Goal: Information Seeking & Learning: Learn about a topic

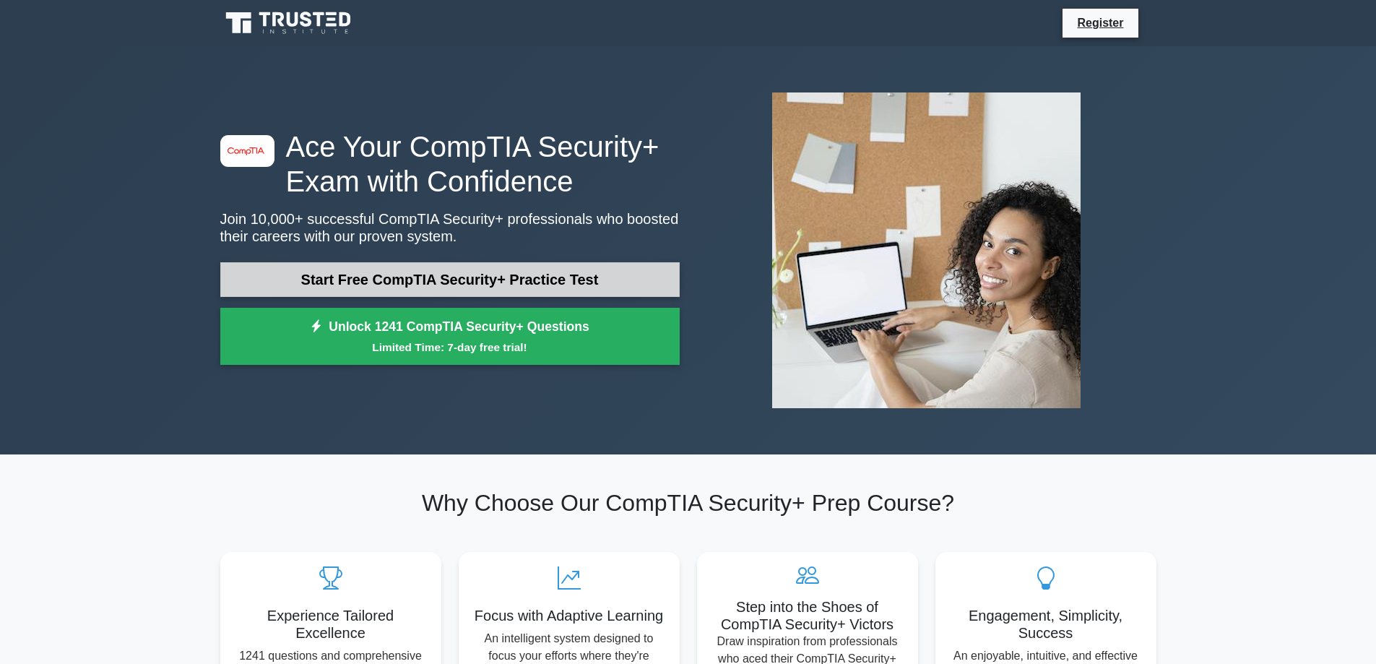
click at [524, 267] on link "Start Free CompTIA Security+ Practice Test" at bounding box center [449, 279] width 459 height 35
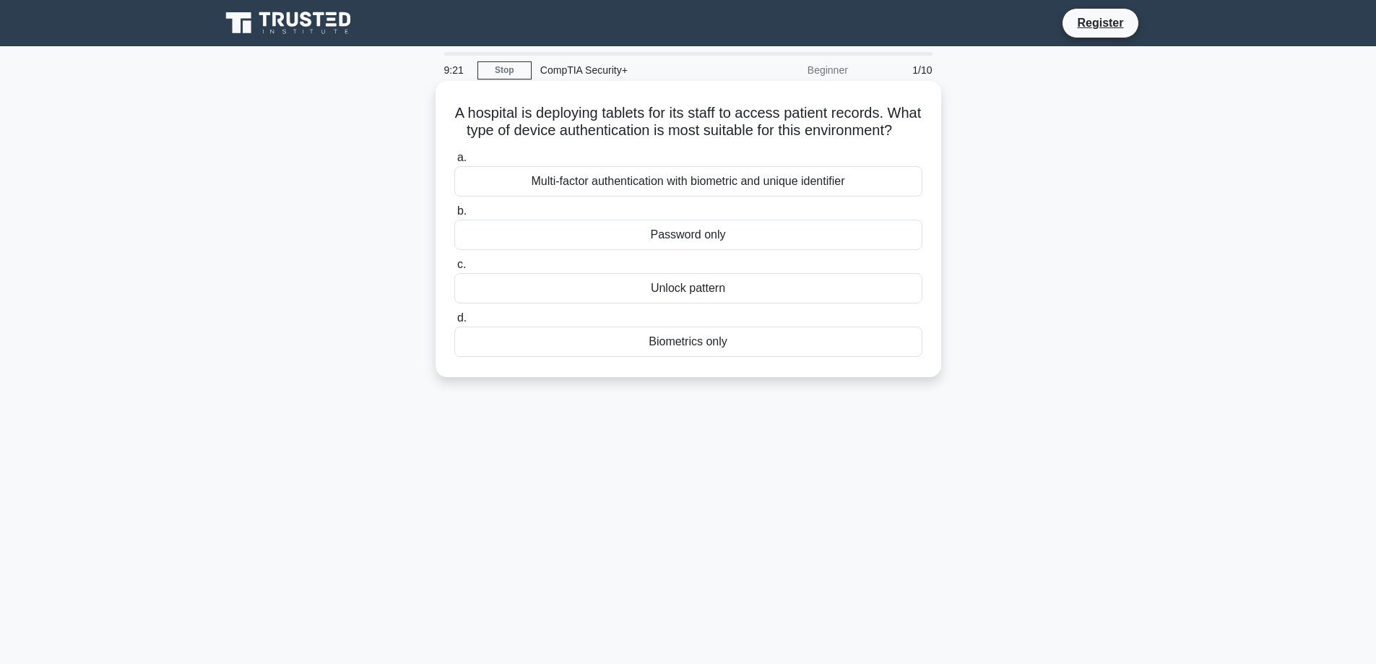
click at [730, 303] on div "Unlock pattern" at bounding box center [688, 288] width 468 height 30
click at [454, 269] on input "c. Unlock pattern" at bounding box center [454, 264] width 0 height 9
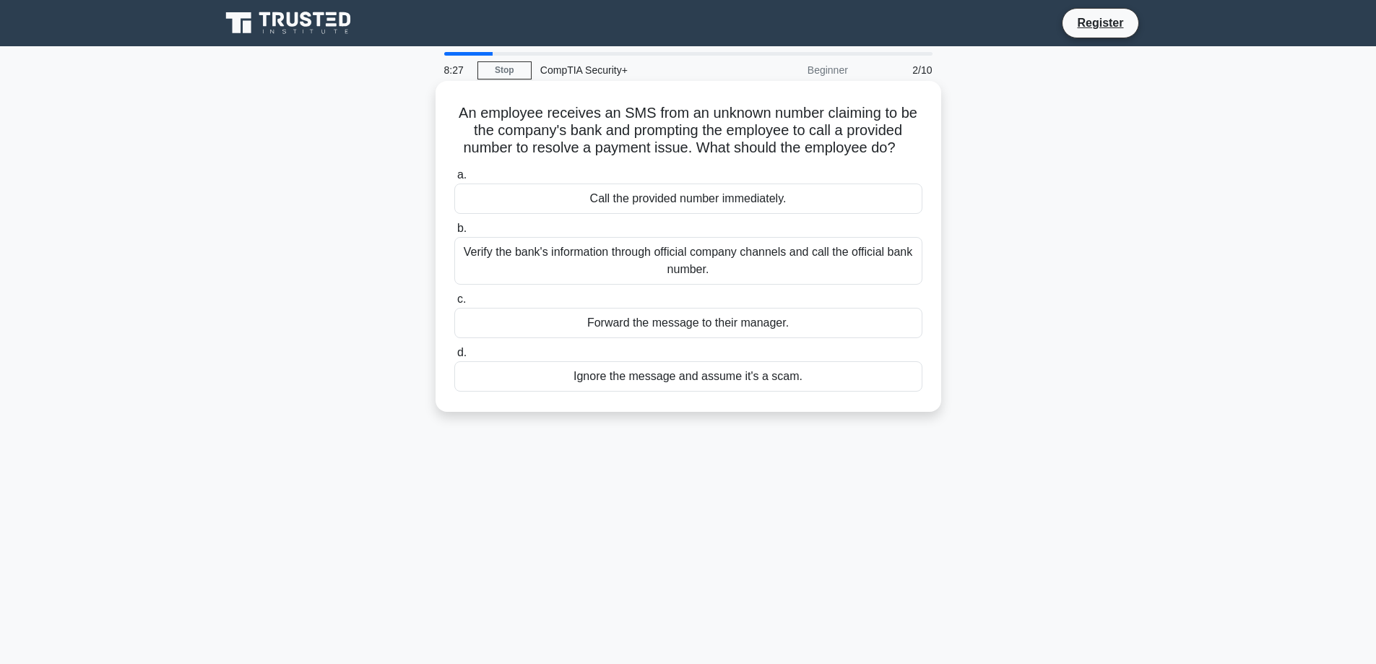
click at [773, 261] on div "Verify the bank's information through official company channels and call the of…" at bounding box center [688, 261] width 468 height 48
click at [454, 233] on input "b. Verify the bank's information through official company channels and call the…" at bounding box center [454, 228] width 0 height 9
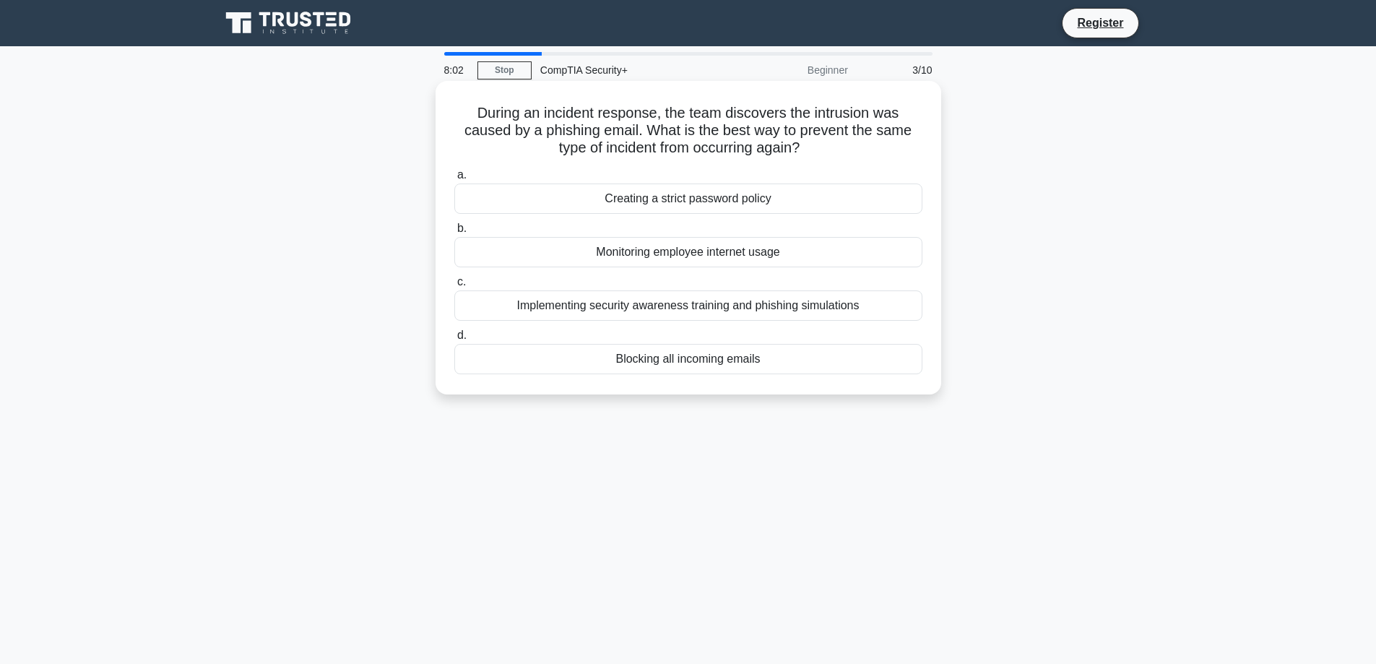
click at [791, 303] on div "Implementing security awareness training and phishing simulations" at bounding box center [688, 305] width 468 height 30
click at [454, 287] on input "c. Implementing security awareness training and phishing simulations" at bounding box center [454, 281] width 0 height 9
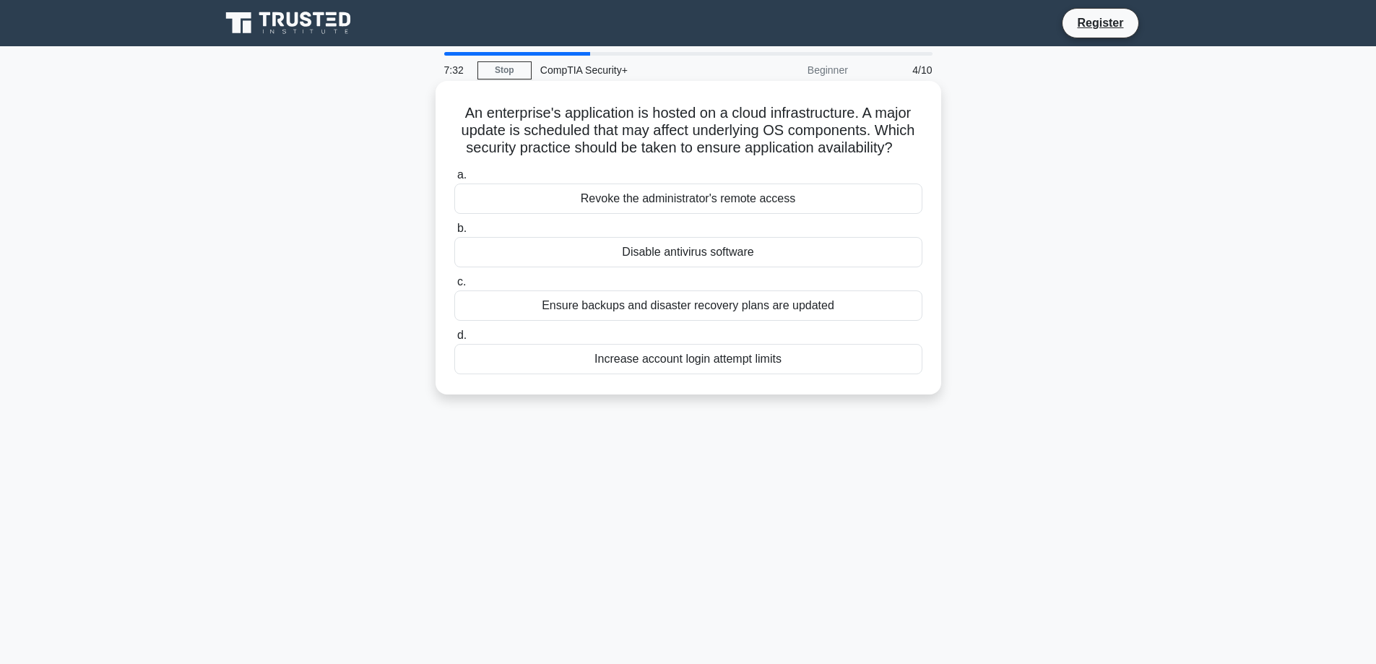
click at [764, 300] on div "Ensure backups and disaster recovery plans are updated" at bounding box center [688, 305] width 468 height 30
click at [454, 287] on input "c. Ensure backups and disaster recovery plans are updated" at bounding box center [454, 281] width 0 height 9
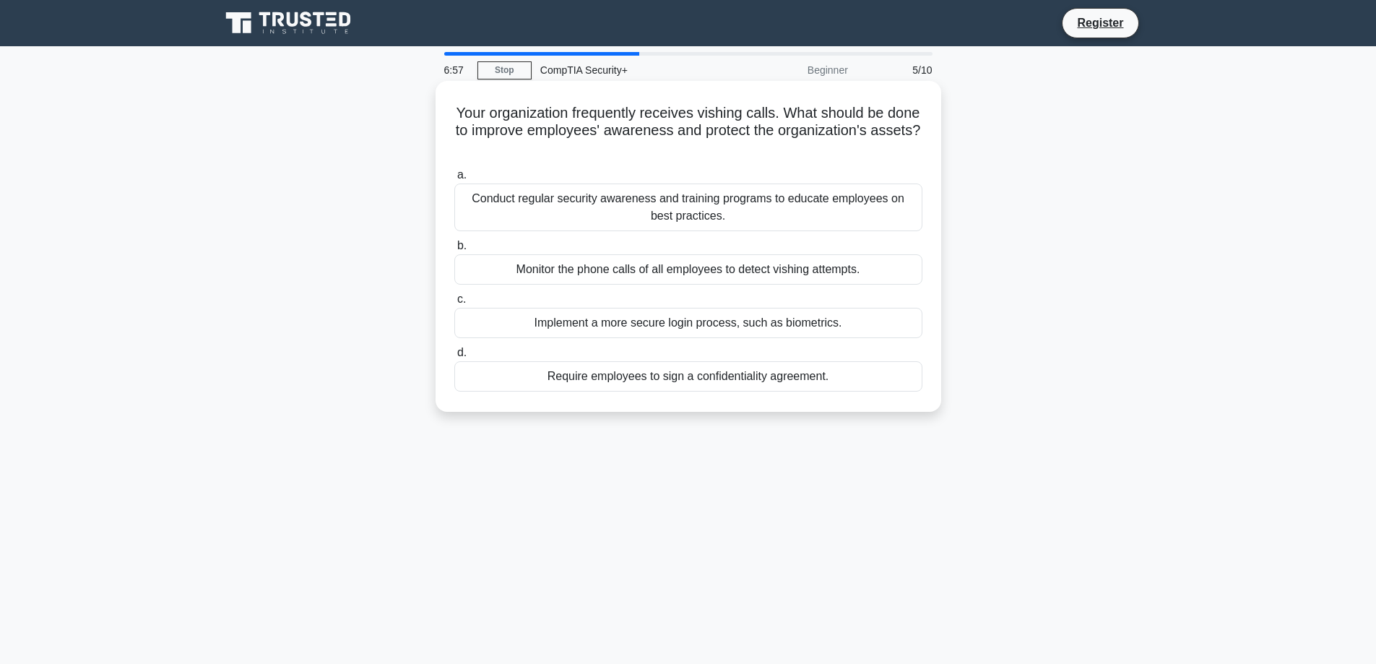
click at [769, 209] on div "Conduct regular security awareness and training programs to educate employees o…" at bounding box center [688, 207] width 468 height 48
click at [454, 180] on input "a. Conduct regular security awareness and training programs to educate employee…" at bounding box center [454, 174] width 0 height 9
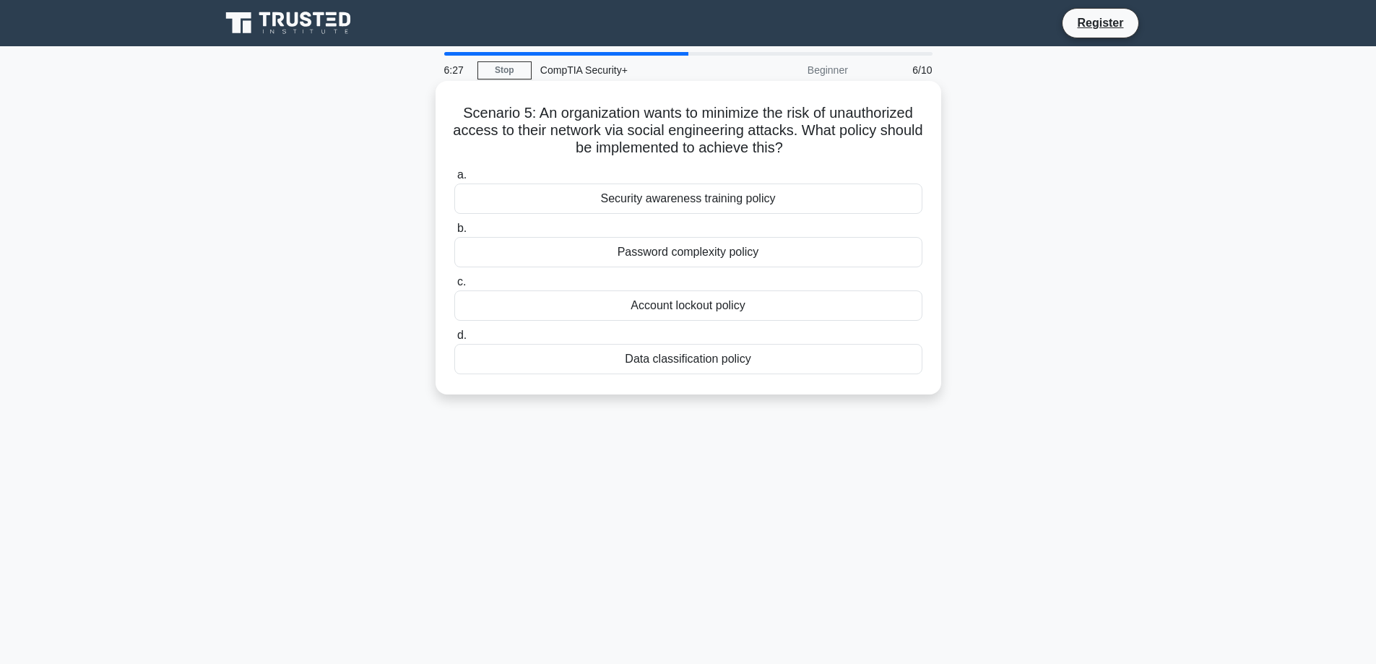
click at [772, 205] on div "Security awareness training policy" at bounding box center [688, 198] width 468 height 30
click at [454, 180] on input "a. Security awareness training policy" at bounding box center [454, 174] width 0 height 9
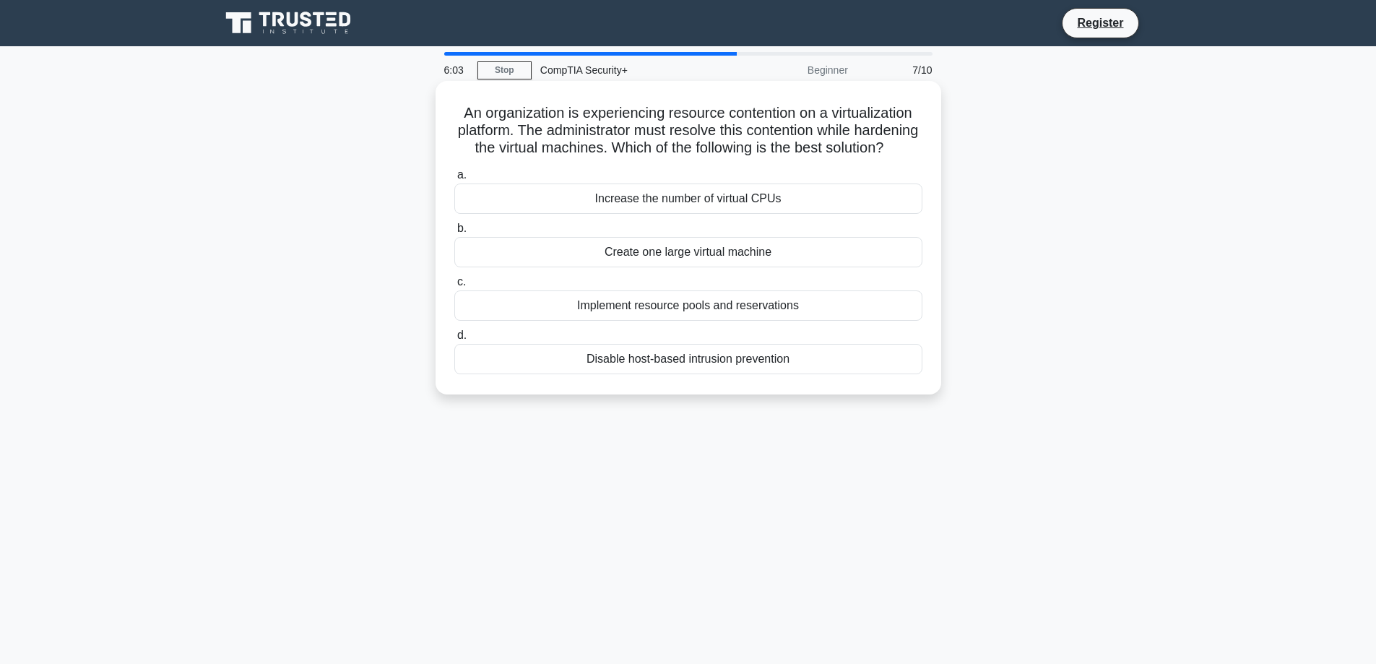
click at [798, 321] on div "Implement resource pools and reservations" at bounding box center [688, 305] width 468 height 30
click at [454, 287] on input "c. Implement resource pools and reservations" at bounding box center [454, 281] width 0 height 9
click at [723, 267] on div "Timed updates by the operating system." at bounding box center [688, 252] width 468 height 30
click at [454, 233] on input "b. Timed updates by the operating system." at bounding box center [454, 228] width 0 height 9
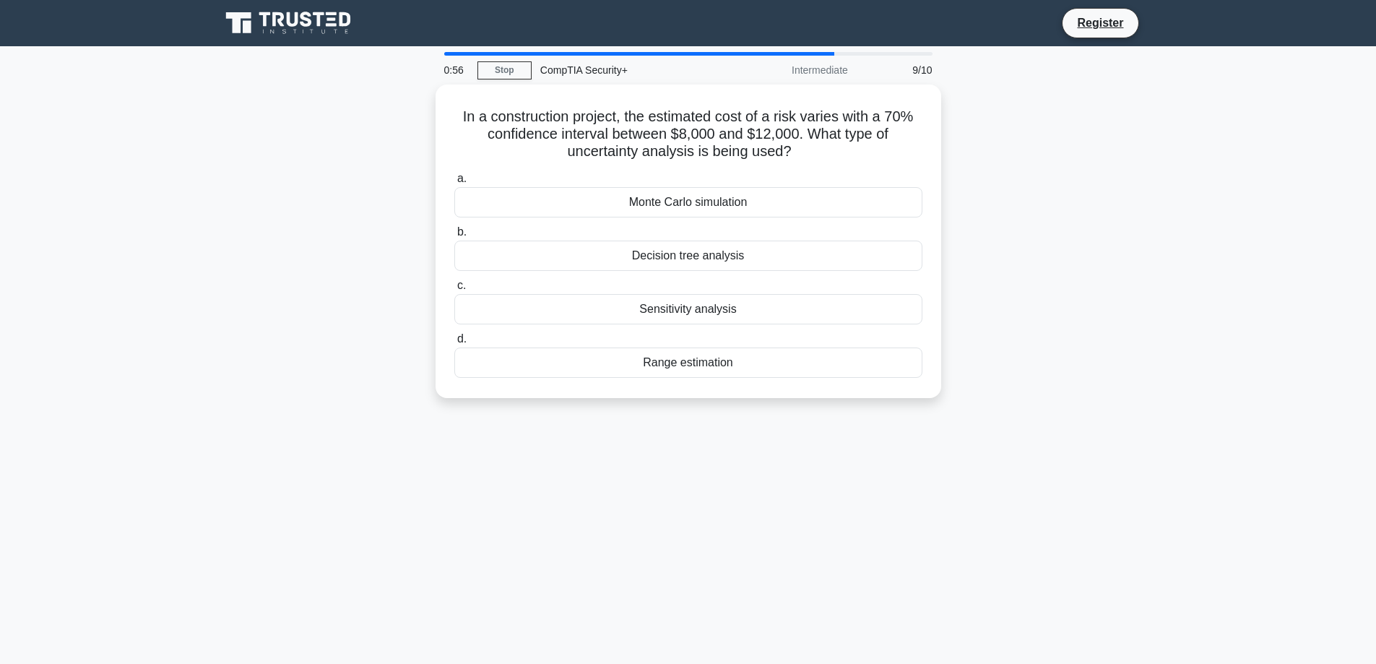
click at [1006, 439] on div "0:56 Stop CompTIA Security+ Intermediate 9/10 In a construction project, the es…" at bounding box center [688, 413] width 953 height 722
click at [728, 358] on div "Range estimation" at bounding box center [688, 359] width 468 height 30
click at [454, 340] on input "d. Range estimation" at bounding box center [454, 335] width 0 height 9
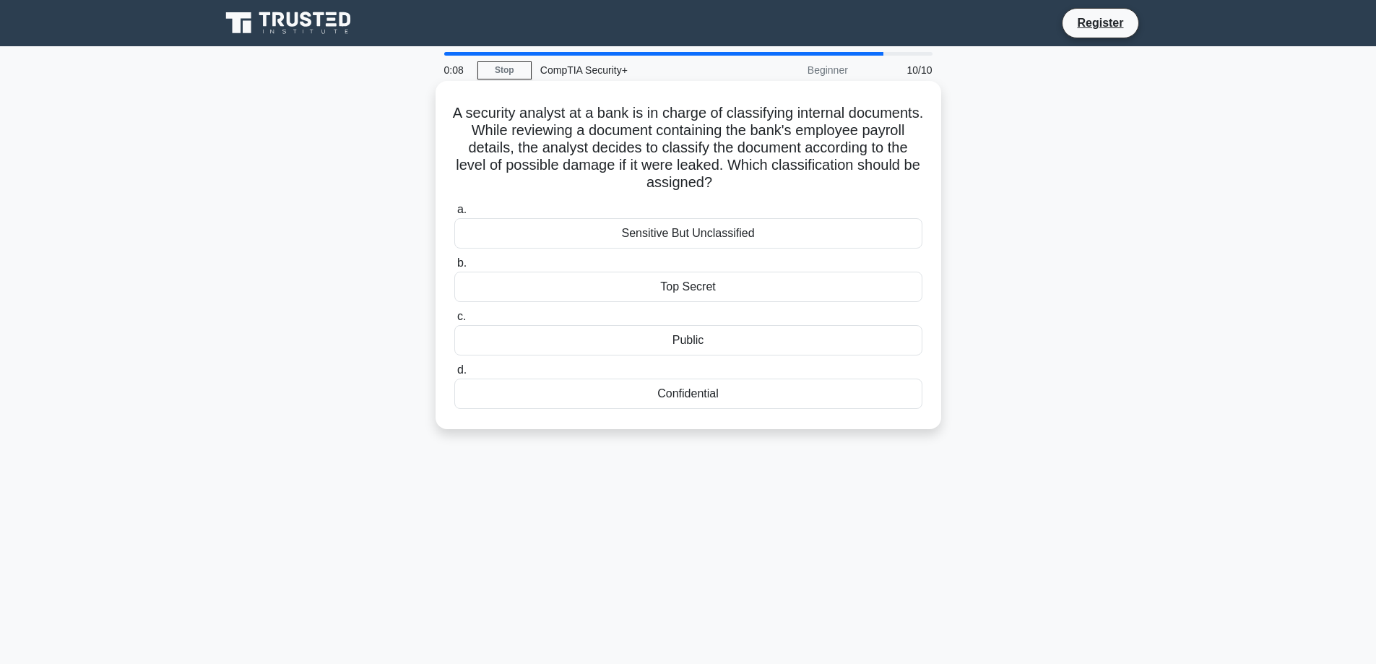
click at [734, 293] on div "Top Secret" at bounding box center [688, 287] width 468 height 30
click at [454, 268] on input "b. Top Secret" at bounding box center [454, 263] width 0 height 9
